Goal: Information Seeking & Learning: Learn about a topic

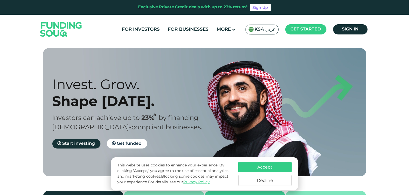
click at [266, 179] on button "Decline" at bounding box center [264, 180] width 53 height 11
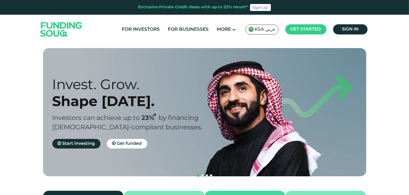
click at [11, 151] on section "Prosperity Meets Principle. Shariah Compliance Sharia compliant investing in sm…" at bounding box center [204, 155] width 409 height 214
click at [26, 141] on section "Prosperity Meets Principle. Shariah Compliance Sharia compliant investing in sm…" at bounding box center [204, 155] width 409 height 214
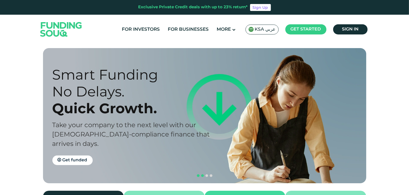
click at [198, 174] on span "navigation" at bounding box center [198, 175] width 3 height 3
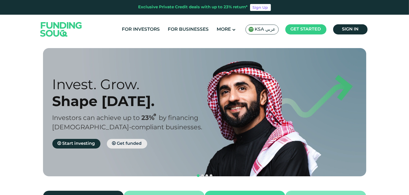
click at [128, 144] on span "Get funded" at bounding box center [129, 144] width 25 height 4
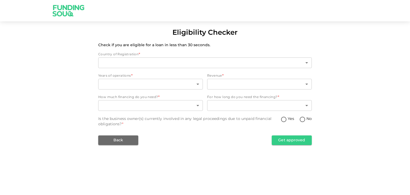
type input "2"
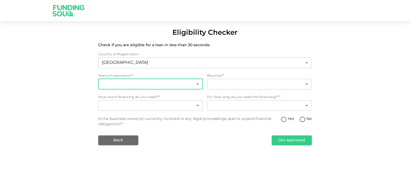
click at [136, 87] on body "Eligibility Checker Check if you are eligible for a loan in less than 30 second…" at bounding box center [205, 97] width 410 height 195
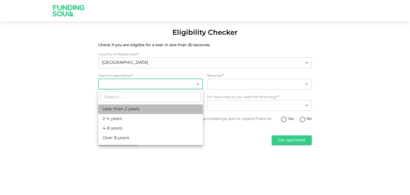
click at [124, 106] on li "Less than 2 years" at bounding box center [150, 109] width 105 height 10
type input "1"
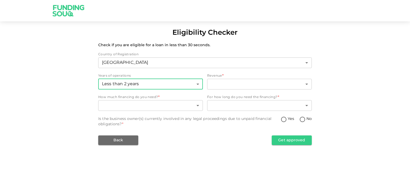
click at [225, 90] on div "​ ​" at bounding box center [259, 85] width 105 height 12
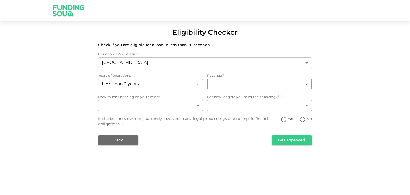
click at [239, 86] on body "Eligibility Checker Check if you are eligible for a loan in less than 30 second…" at bounding box center [205, 97] width 410 height 195
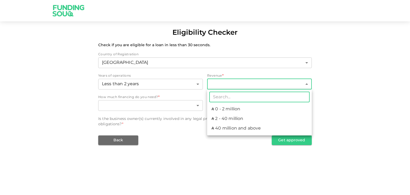
click at [229, 108] on li "ʢ 0 - 2 million" at bounding box center [259, 109] width 105 height 10
type input "1"
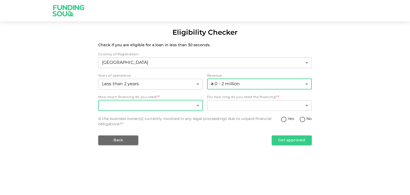
click at [182, 104] on body "Eligibility Checker Check if you are eligible for a loan in less than 30 second…" at bounding box center [205, 97] width 410 height 195
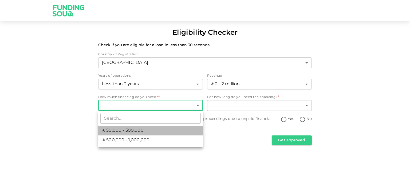
click at [151, 128] on li "ʢ 50,000 - 500,000" at bounding box center [150, 131] width 105 height 10
type input "1"
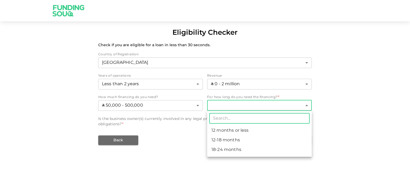
click at [221, 105] on body "Eligibility Checker Check if you are eligible for a loan in less than 30 second…" at bounding box center [205, 97] width 410 height 195
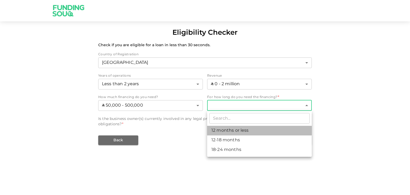
click at [236, 131] on li "12 months or less" at bounding box center [259, 131] width 105 height 10
type input "1"
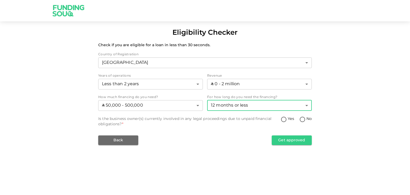
click at [303, 119] on input "No" at bounding box center [303, 119] width 8 height 7
radio input "true"
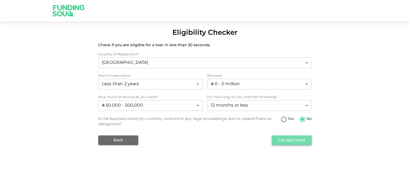
click at [295, 139] on button "Get approved" at bounding box center [292, 140] width 40 height 10
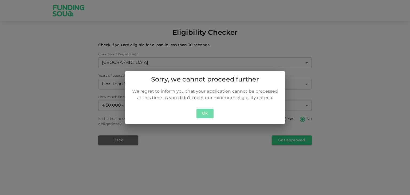
click at [206, 112] on button "Ok" at bounding box center [205, 114] width 17 height 10
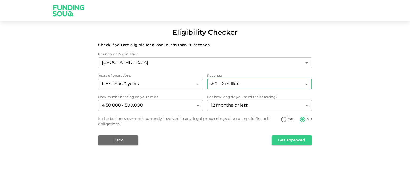
click at [268, 86] on body "Eligibility Checker Check if you are eligible for a loan in less than 30 second…" at bounding box center [205, 97] width 410 height 195
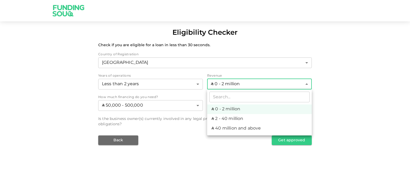
click at [207, 159] on div at bounding box center [205, 97] width 410 height 195
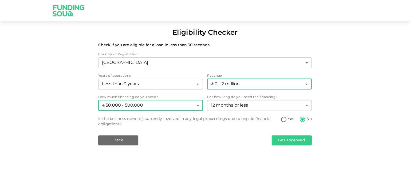
click at [190, 105] on body "Eligibility Checker Check if you are eligible for a loan in less than 30 second…" at bounding box center [205, 97] width 410 height 195
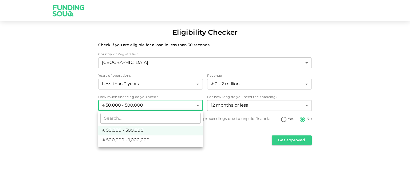
click at [221, 104] on div at bounding box center [205, 97] width 410 height 195
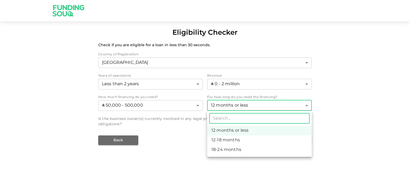
click at [246, 103] on body "Eligibility Checker Check if you are eligible for a loan in less than 30 second…" at bounding box center [205, 97] width 410 height 195
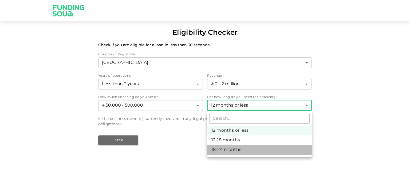
click at [233, 148] on li "18-24 months" at bounding box center [259, 150] width 105 height 10
type input "3"
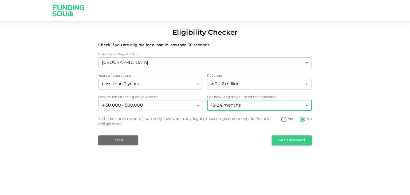
click at [290, 138] on button "Get approved" at bounding box center [292, 140] width 40 height 10
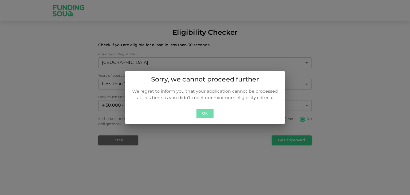
click at [206, 115] on button "Ok" at bounding box center [205, 114] width 17 height 10
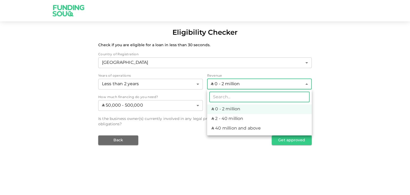
click at [219, 83] on body "Eligibility Checker Check if you are eligible for a loan in less than 30 second…" at bounding box center [205, 97] width 410 height 195
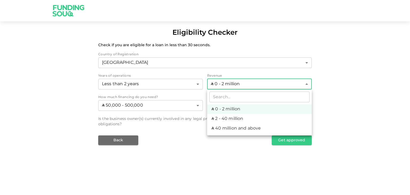
click at [219, 83] on div at bounding box center [205, 97] width 410 height 195
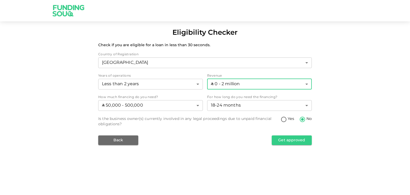
click at [194, 97] on div "How much financing do you need?" at bounding box center [150, 97] width 105 height 5
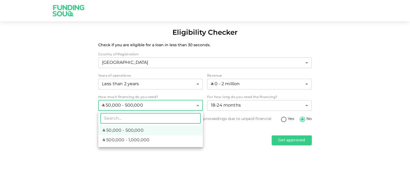
click at [191, 105] on body "Eligibility Checker Check if you are eligible for a loan in less than 30 second…" at bounding box center [205, 97] width 410 height 195
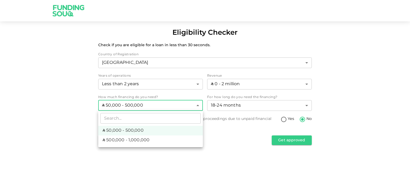
click at [191, 105] on div at bounding box center [205, 97] width 410 height 195
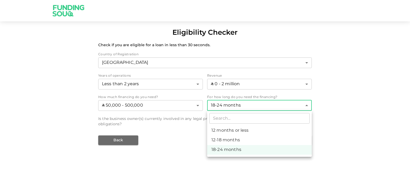
click at [233, 101] on body "Eligibility Checker Check if you are eligible for a loan in less than 30 second…" at bounding box center [205, 97] width 410 height 195
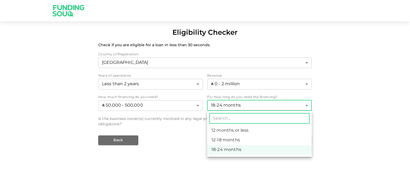
click at [233, 101] on div at bounding box center [205, 97] width 410 height 195
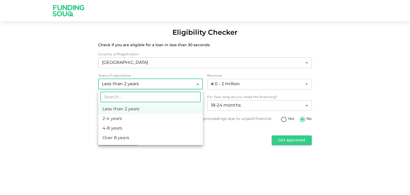
click at [160, 84] on body "Eligibility Checker Check if you are eligible for a loan in less than 30 second…" at bounding box center [205, 97] width 410 height 195
click at [129, 120] on li "2-4 years" at bounding box center [150, 119] width 105 height 10
type input "2"
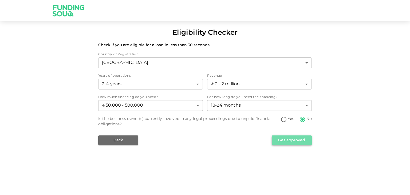
click at [293, 139] on button "Get approved" at bounding box center [292, 140] width 40 height 10
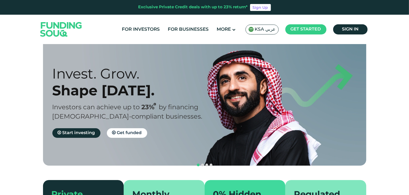
click at [5, 127] on section "Prosperity Meets Principle. Shariah Compliance Sharia compliant investing in sm…" at bounding box center [204, 144] width 409 height 214
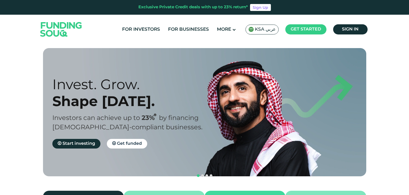
scroll to position [11, 0]
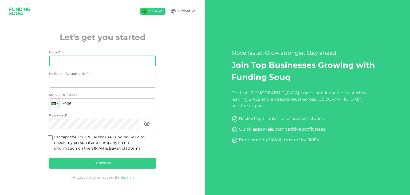
click at [86, 60] on input "Email" at bounding box center [99, 61] width 101 height 11
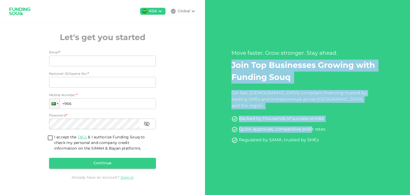
drag, startPoint x: 232, startPoint y: 74, endPoint x: 312, endPoint y: 131, distance: 98.5
click at [312, 131] on div "Move faster. Grow stronger. Stay ahead. Join Top Businesses Growing with Fundin…" at bounding box center [308, 96] width 152 height 94
click at [238, 81] on h2 "Join Top Businesses Growing with Funding Souq" at bounding box center [308, 72] width 152 height 24
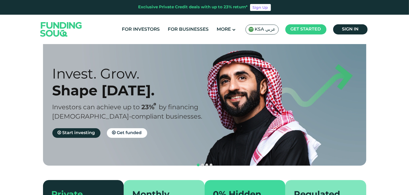
scroll to position [11, 0]
click at [125, 136] on link "Get funded" at bounding box center [127, 133] width 40 height 10
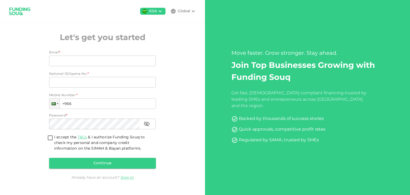
click at [14, 64] on div "KSA Global Let's get you started Email * Email Email National ID/Iqama No. * Na…" at bounding box center [102, 97] width 205 height 195
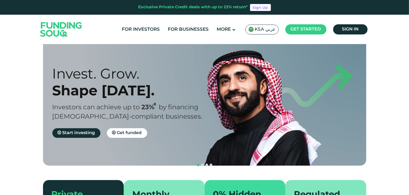
scroll to position [11, 0]
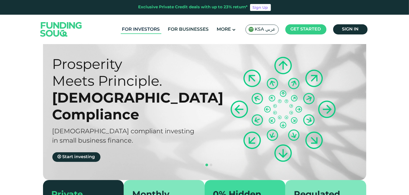
click at [145, 31] on link "For Investors" at bounding box center [141, 29] width 41 height 9
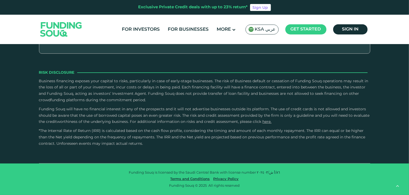
scroll to position [1015, 0]
type tc-range-slider "10000"
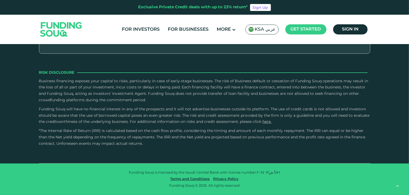
drag, startPoint x: 63, startPoint y: 132, endPoint x: 57, endPoint y: 134, distance: 6.3
drag, startPoint x: 220, startPoint y: 117, endPoint x: 163, endPoint y: 114, distance: 57.5
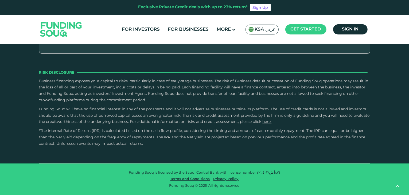
type tc-range-slider "5"
drag, startPoint x: 155, startPoint y: 115, endPoint x: 229, endPoint y: 117, distance: 74.3
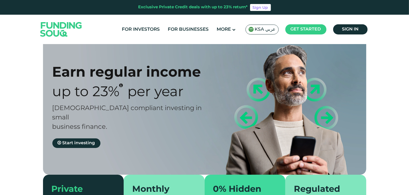
scroll to position [0, 0]
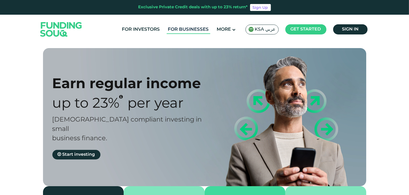
click at [187, 27] on link "For Businesses" at bounding box center [189, 29] width 44 height 9
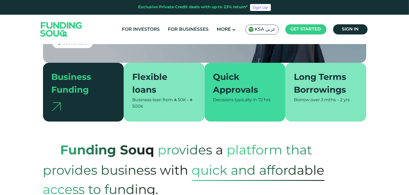
scroll to position [111, 0]
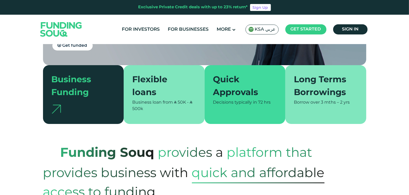
click at [308, 81] on div "Long Terms Borrowings" at bounding box center [322, 87] width 57 height 26
click at [331, 81] on div "Long Terms Borrowings" at bounding box center [322, 87] width 57 height 26
click at [333, 103] on span "3 mths – 2 yrs" at bounding box center [335, 102] width 29 height 4
click at [73, 89] on div "Business Funding" at bounding box center [80, 87] width 57 height 26
click at [149, 106] on div "Business loan from ʢ 50K - ʢ 500k" at bounding box center [164, 105] width 64 height 13
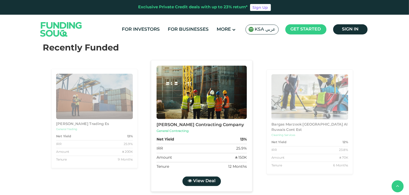
scroll to position [845, 0]
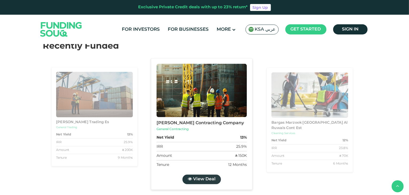
click at [195, 177] on span "View Deal" at bounding box center [204, 179] width 22 height 4
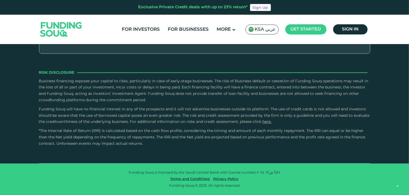
scroll to position [990, 0]
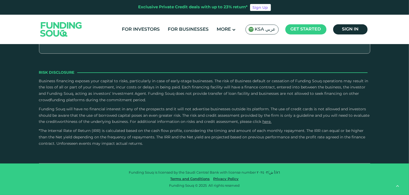
scroll to position [1013, 0]
